Goal: Navigation & Orientation: Find specific page/section

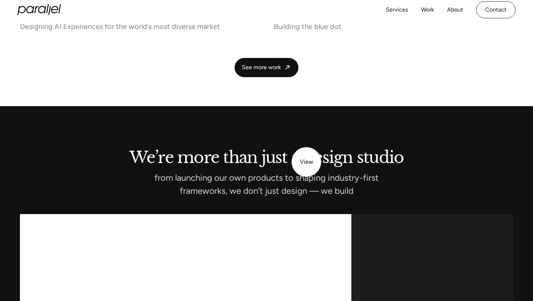
scroll to position [1688, 0]
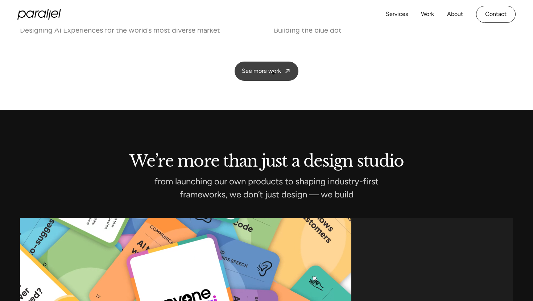
click at [273, 73] on span "See more work" at bounding box center [261, 71] width 39 height 8
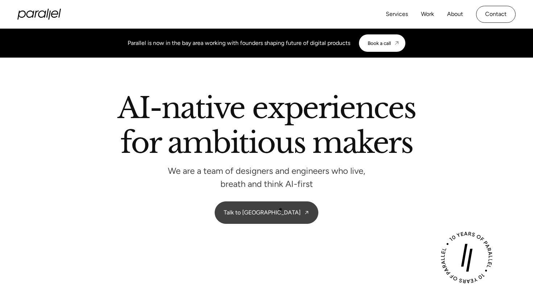
click at [280, 209] on link "Talk to [GEOGRAPHIC_DATA]" at bounding box center [266, 213] width 103 height 22
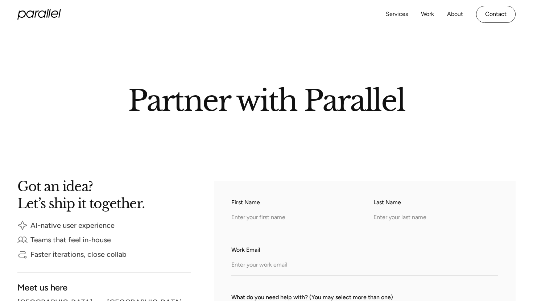
click at [46, 14] on icon "home" at bounding box center [39, 14] width 44 height 11
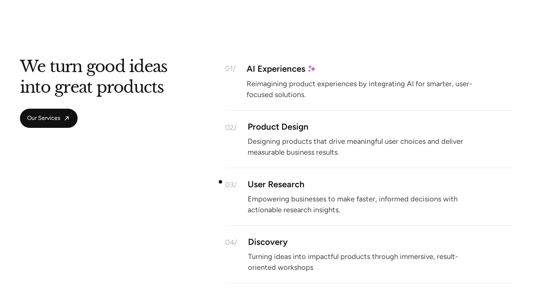
scroll to position [657, 0]
click at [57, 116] on span "Our Services" at bounding box center [43, 118] width 33 height 8
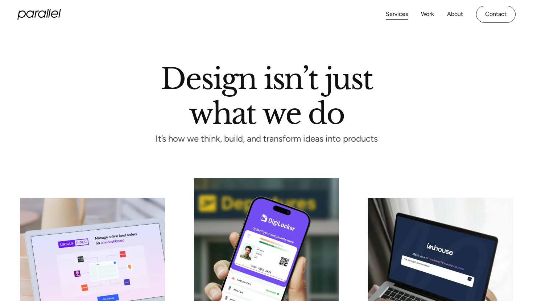
click at [28, 15] on icon "home" at bounding box center [39, 14] width 44 height 11
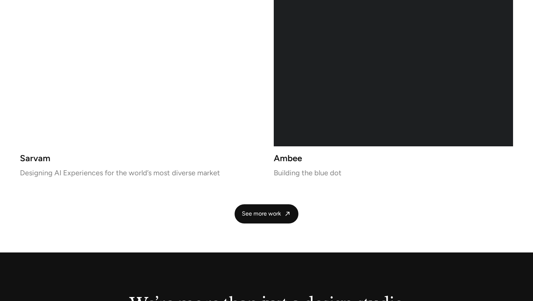
scroll to position [1550, 0]
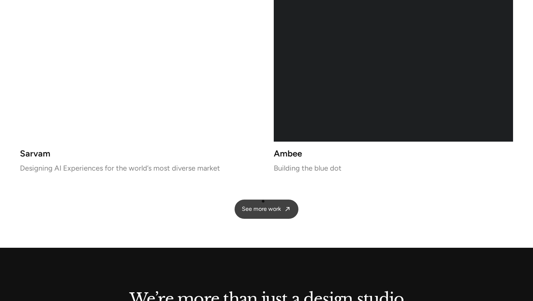
click at [263, 202] on link "See more work" at bounding box center [267, 209] width 64 height 19
